Goal: Check status: Check status

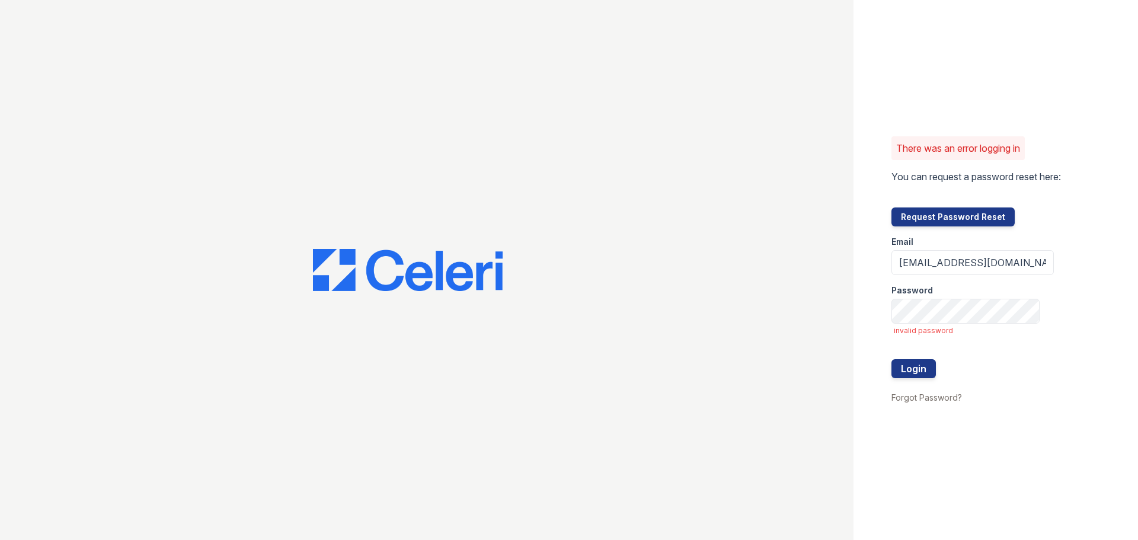
click at [892, 359] on button "Login" at bounding box center [914, 368] width 44 height 19
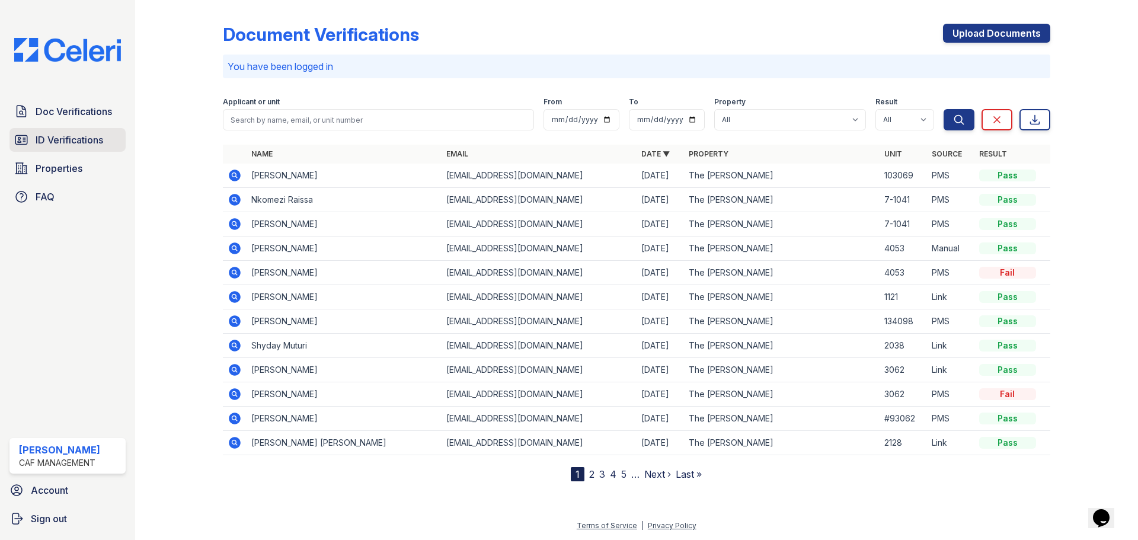
click at [53, 140] on span "ID Verifications" at bounding box center [70, 140] width 68 height 14
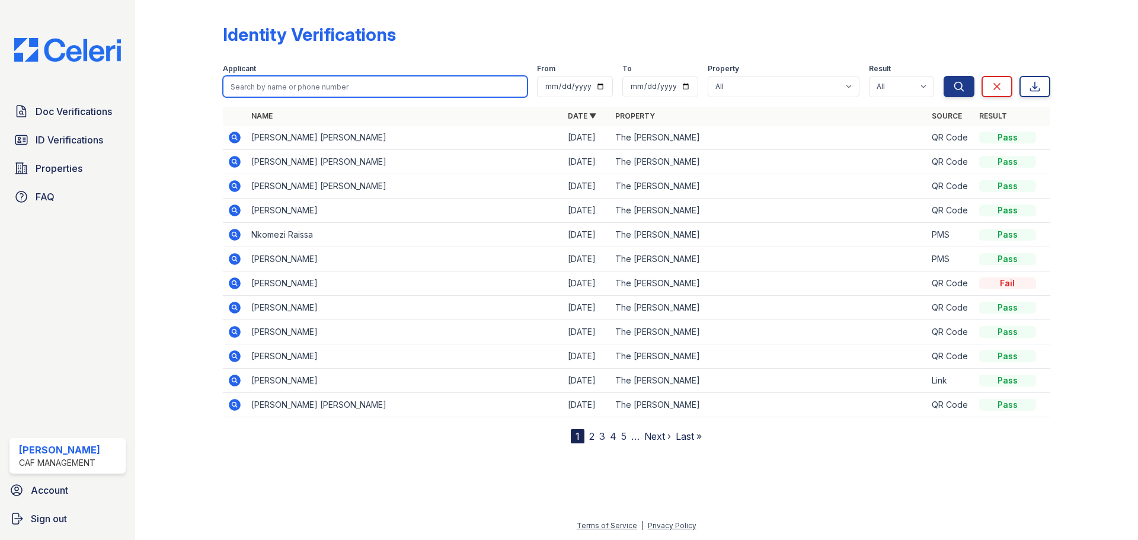
click at [254, 92] on input "search" at bounding box center [375, 86] width 305 height 21
type input "[PERSON_NAME]"
click at [944, 76] on button "Search" at bounding box center [959, 86] width 31 height 21
